Goal: Task Accomplishment & Management: Use online tool/utility

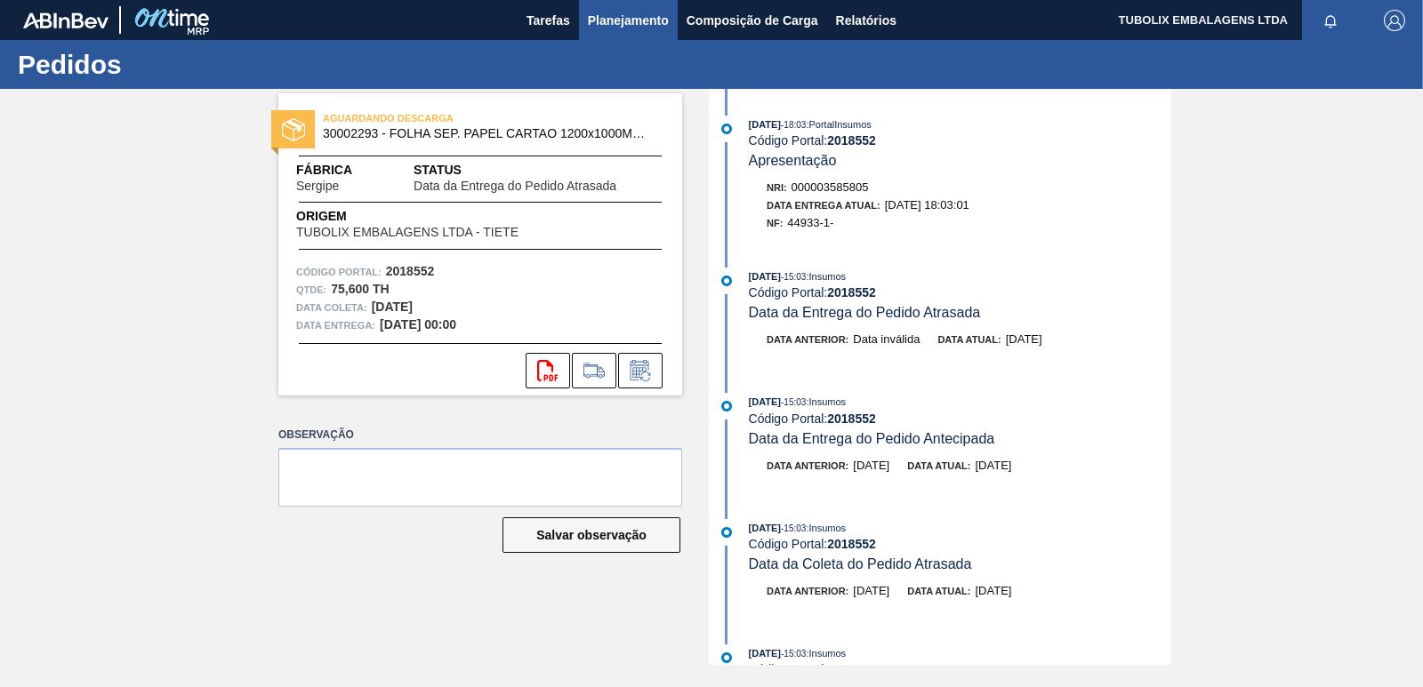
click at [612, 19] on span "Planejamento" at bounding box center [628, 20] width 81 height 21
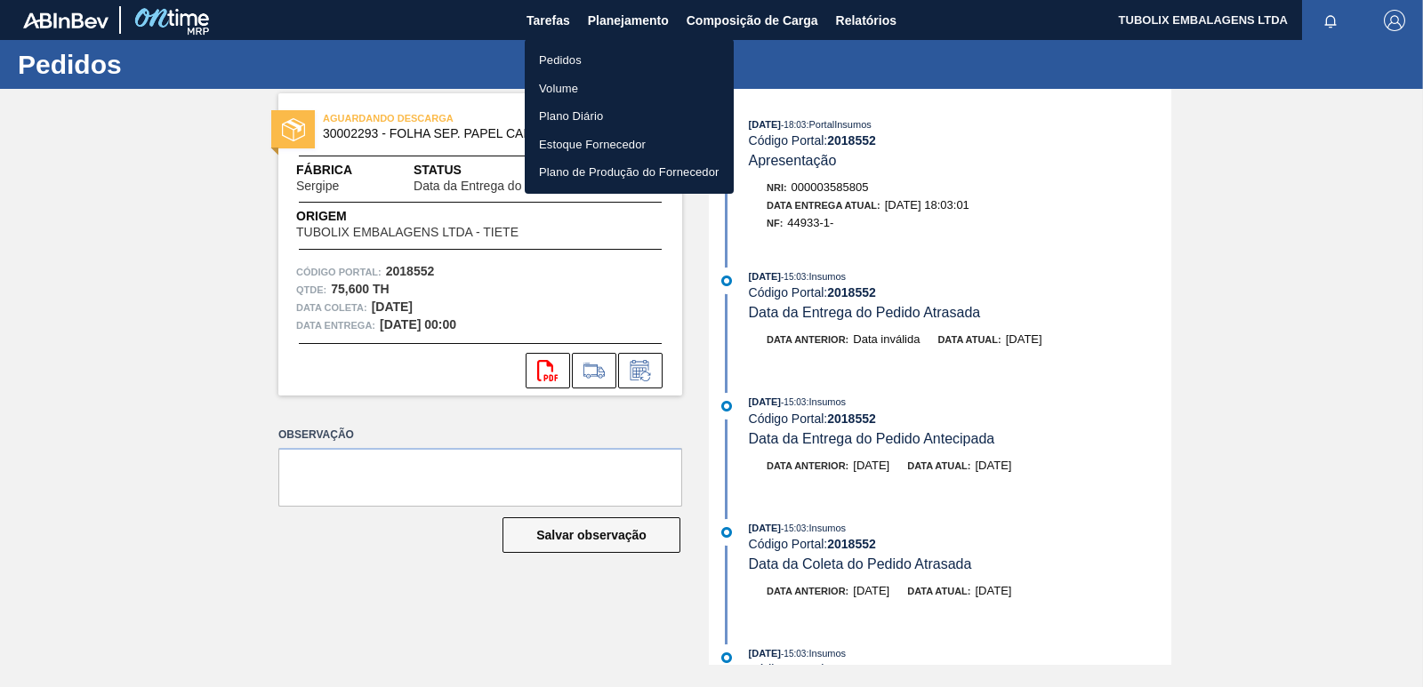
click at [586, 55] on li "Pedidos" at bounding box center [629, 60] width 209 height 28
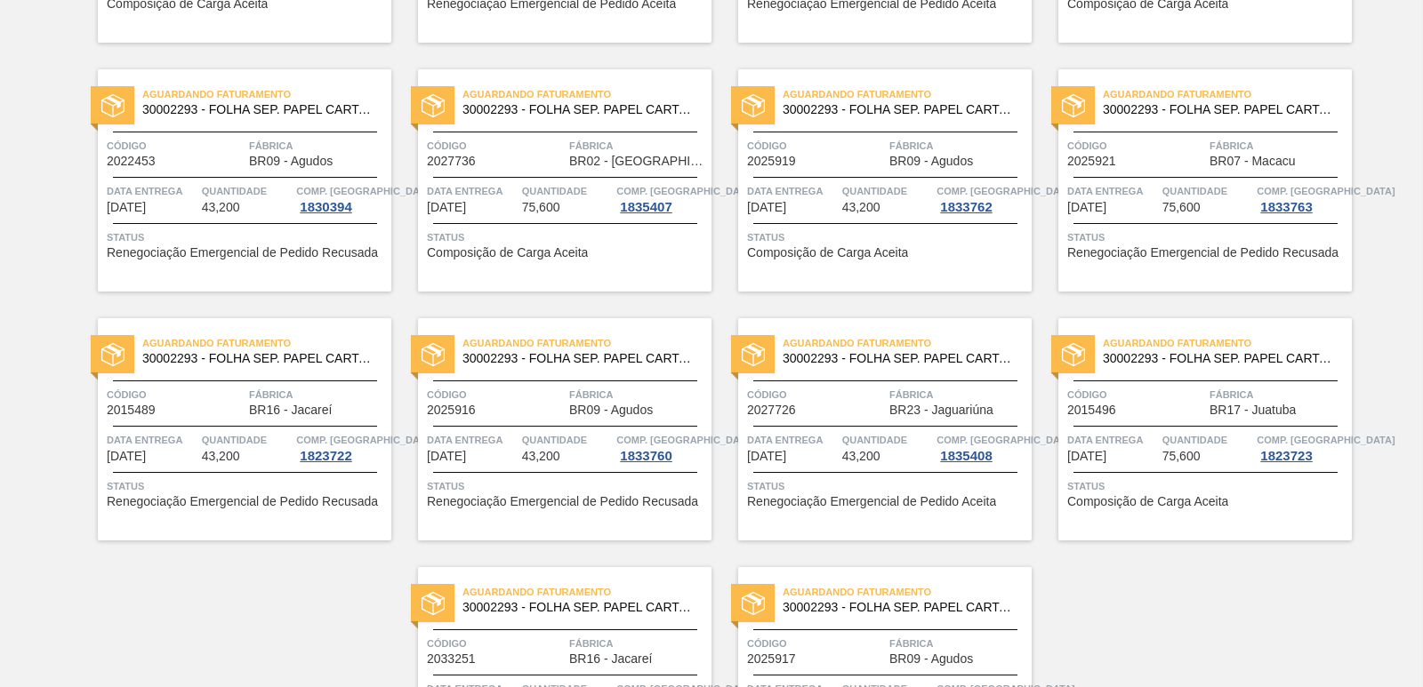
scroll to position [2747, 0]
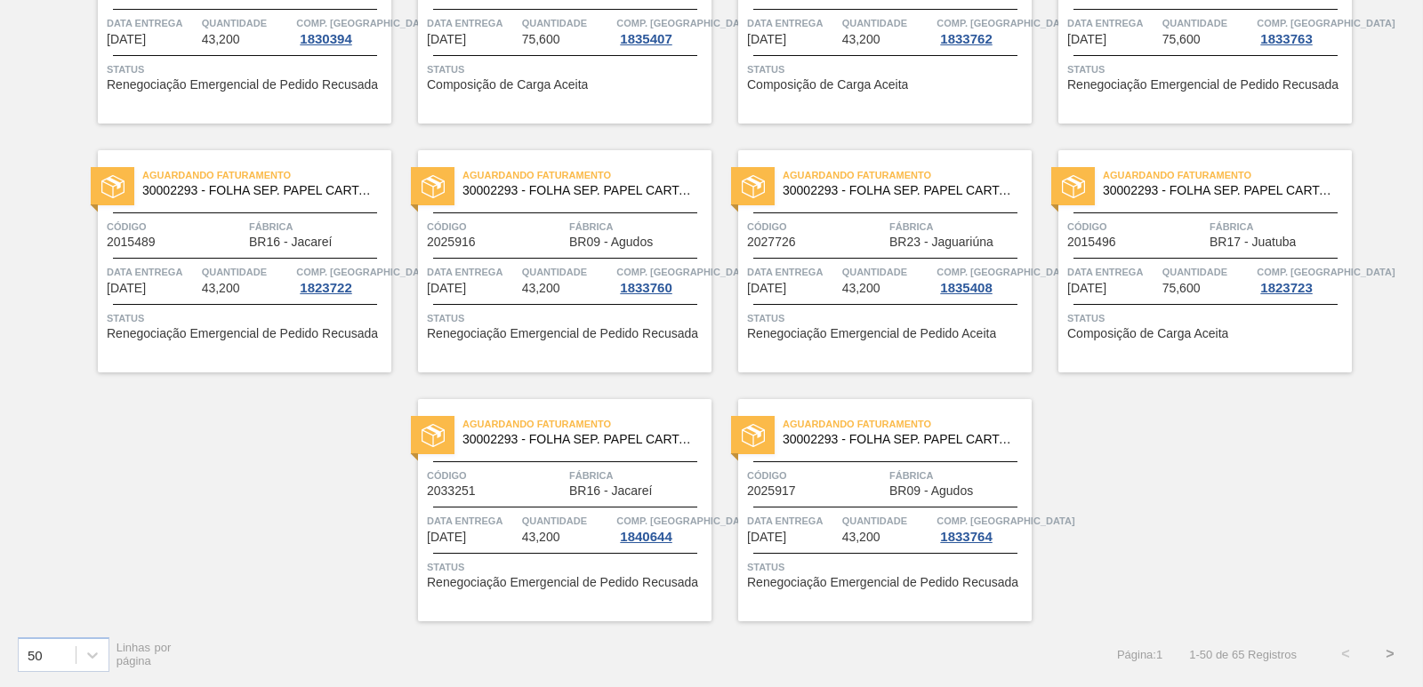
click at [1393, 651] on button ">" at bounding box center [1390, 654] width 44 height 44
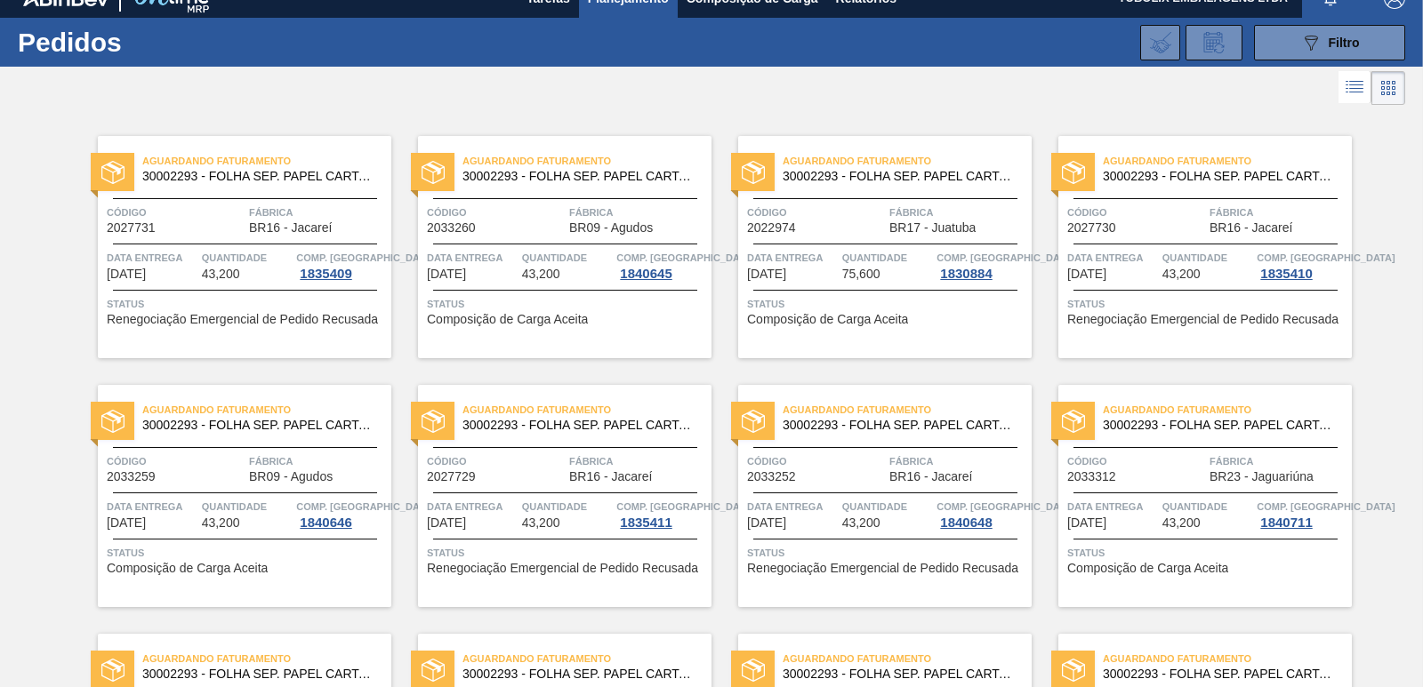
scroll to position [0, 0]
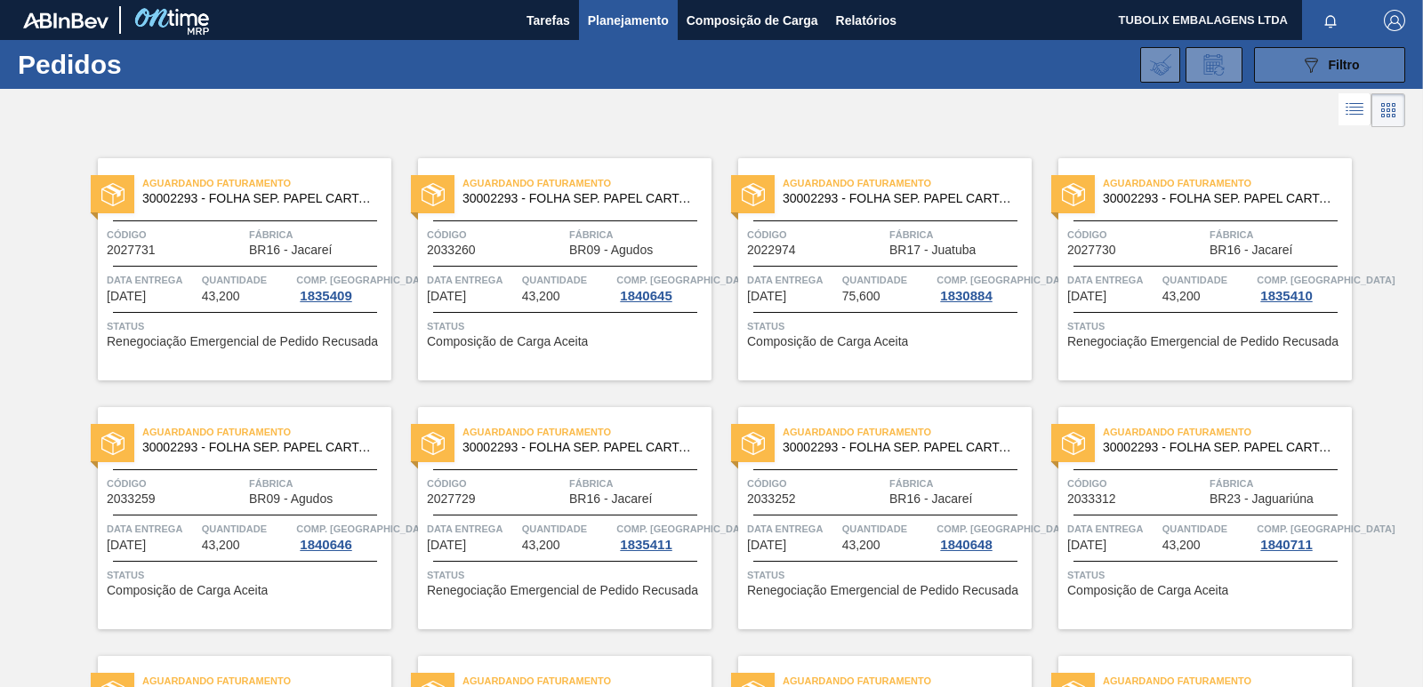
click at [1323, 75] on div "089F7B8B-B2A5-4AFE-B5C0-19BA573D28AC Filtro" at bounding box center [1330, 64] width 60 height 21
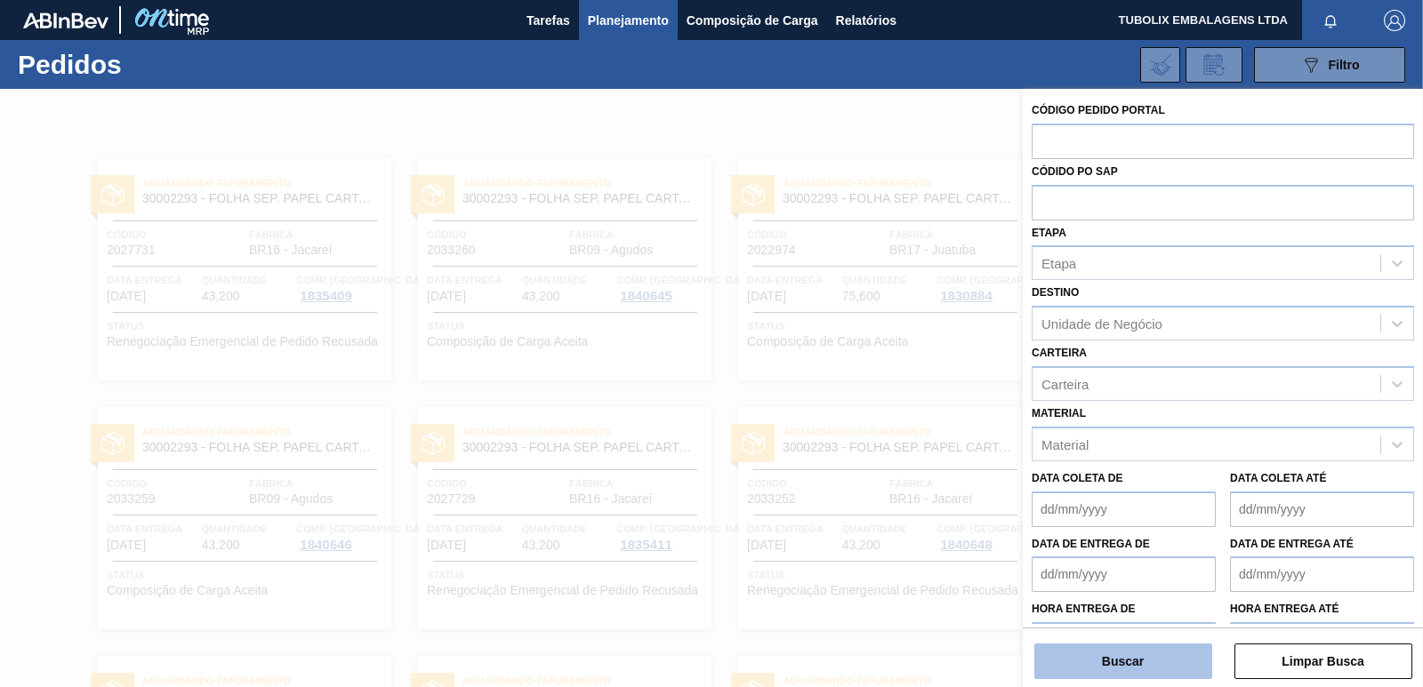
click at [1145, 670] on button "Buscar" at bounding box center [1123, 662] width 178 height 36
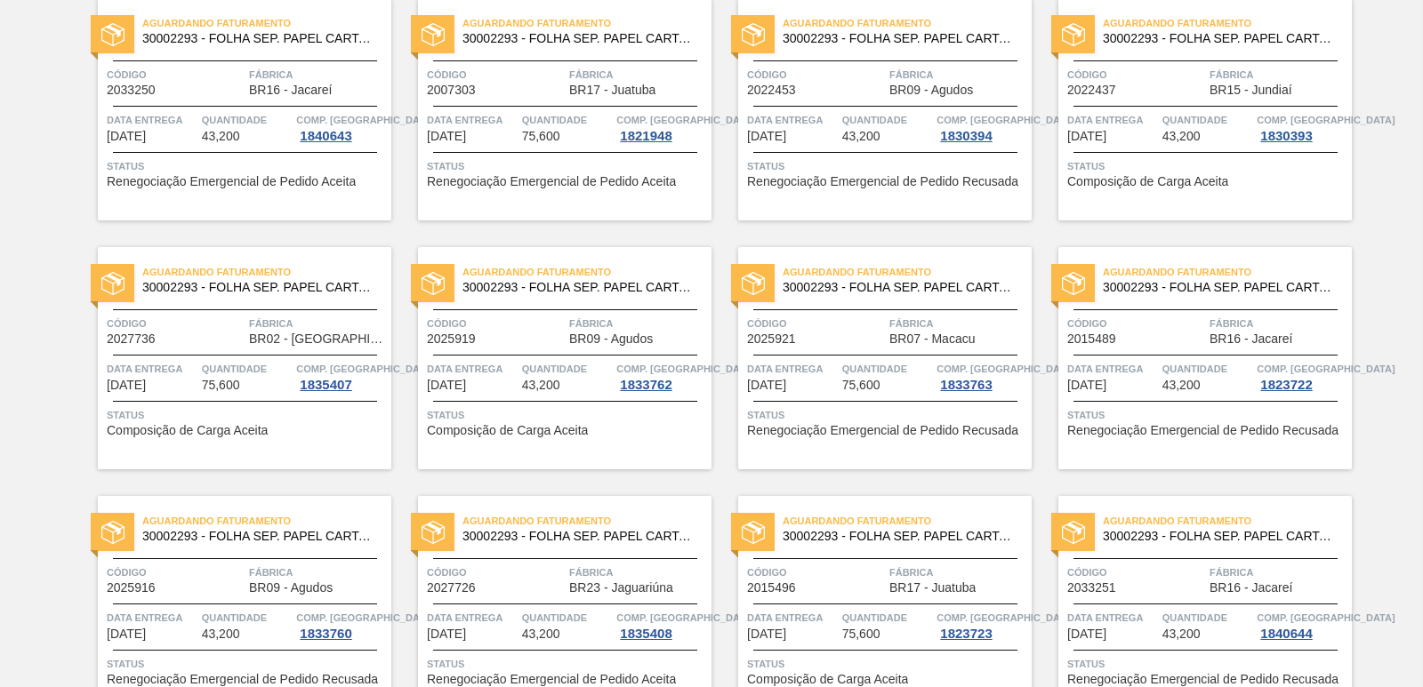
scroll to position [2747, 0]
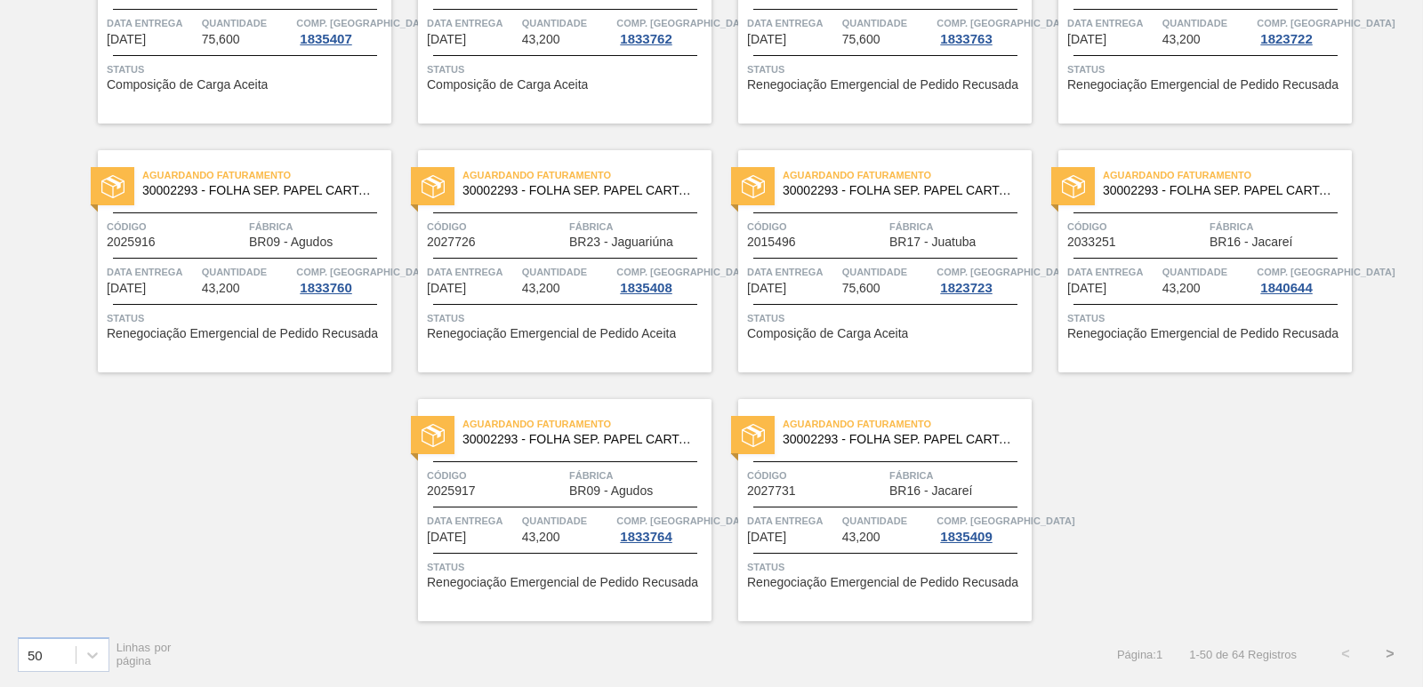
click at [1389, 655] on button ">" at bounding box center [1390, 654] width 44 height 44
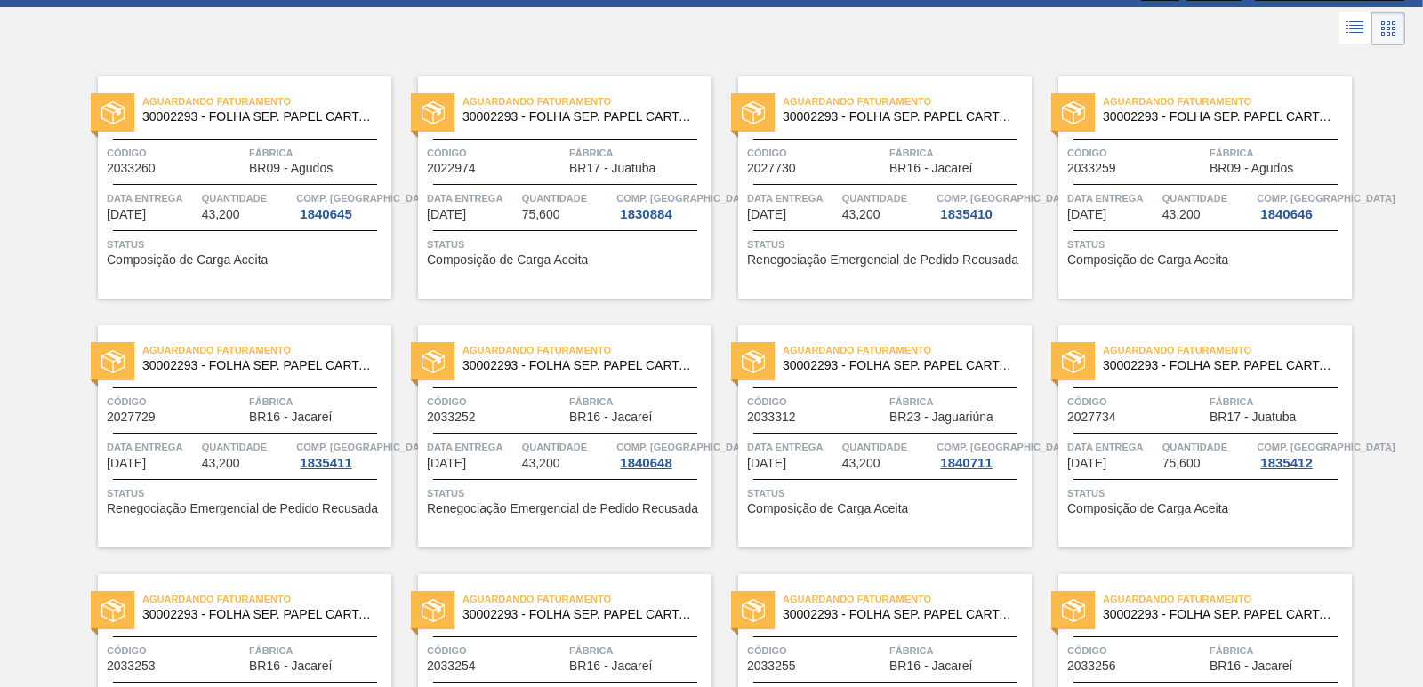
scroll to position [0, 0]
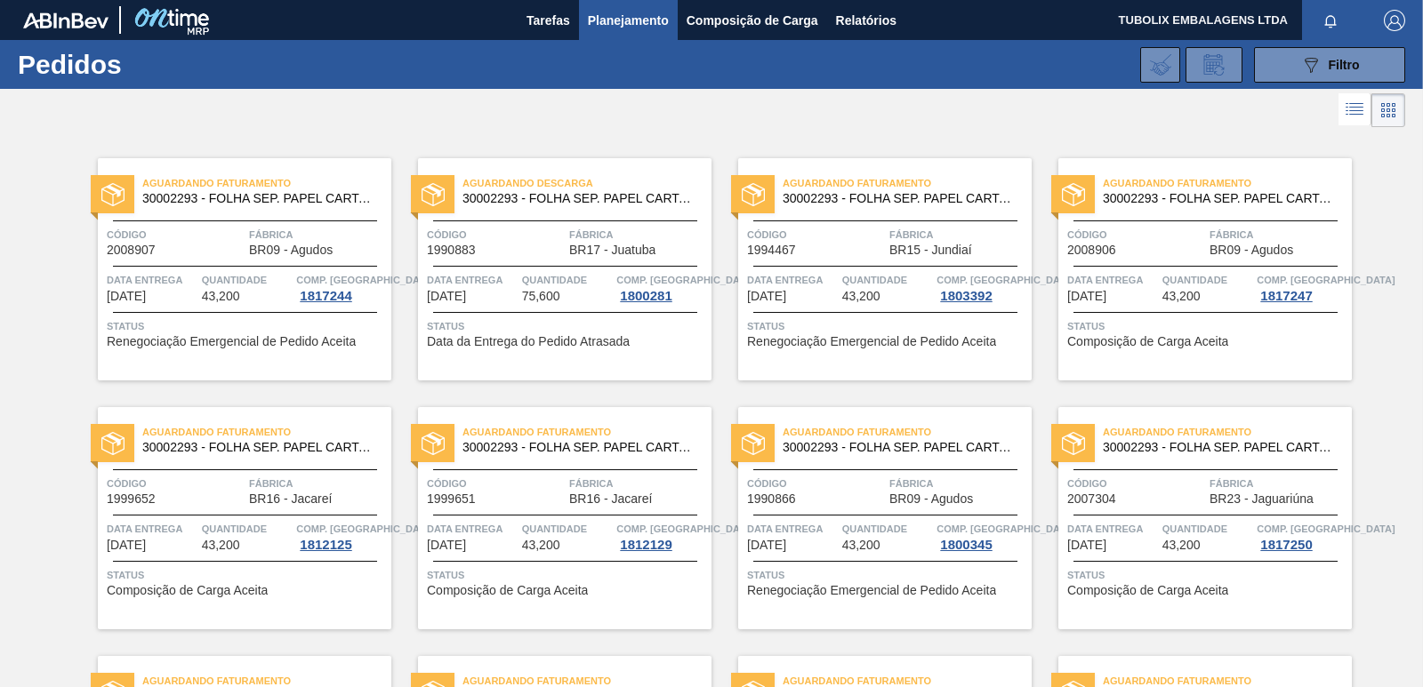
click at [1396, 15] on img "button" at bounding box center [1394, 20] width 21 height 21
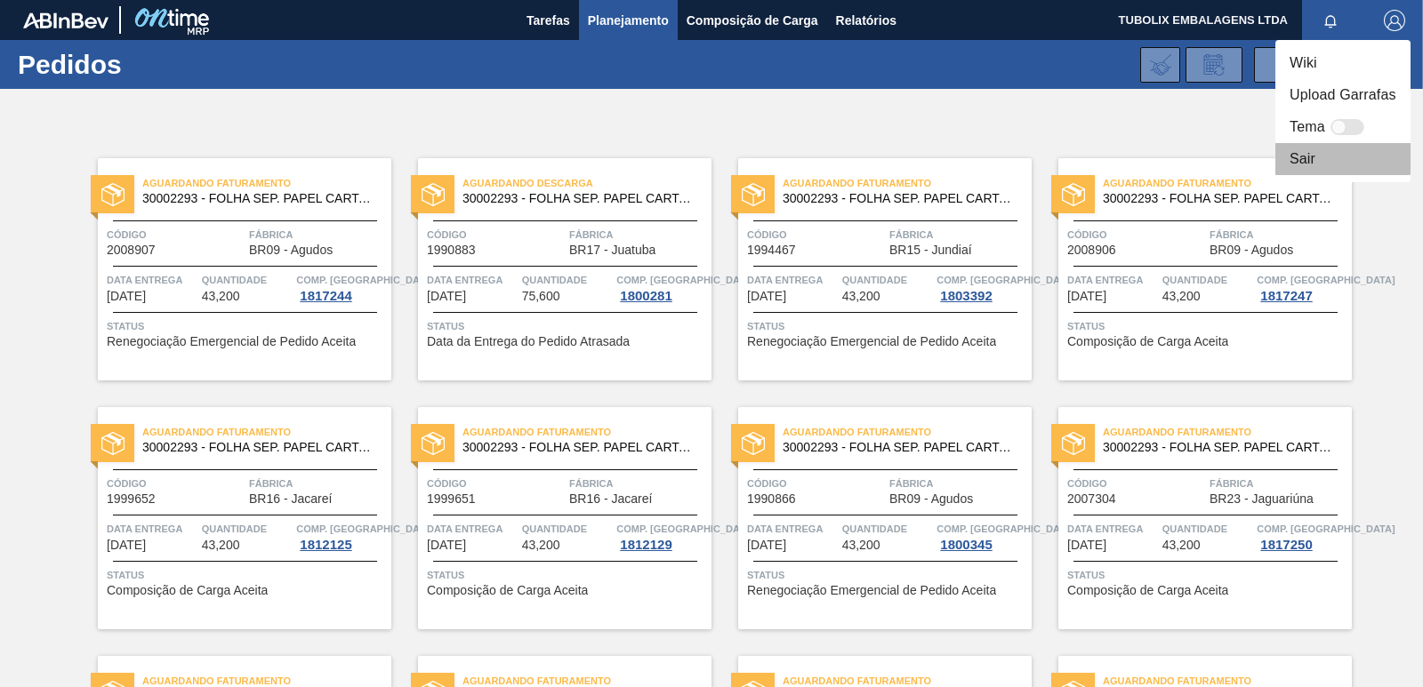
click at [1287, 157] on li "Sair" at bounding box center [1342, 159] width 135 height 32
